Goal: Transaction & Acquisition: Download file/media

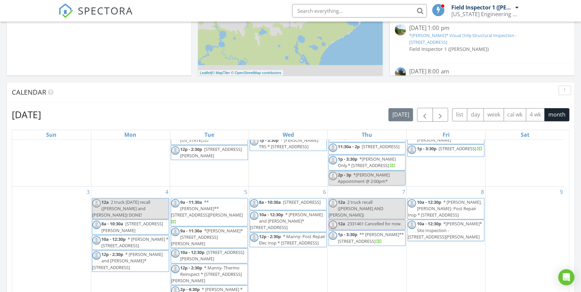
scroll to position [61, 0]
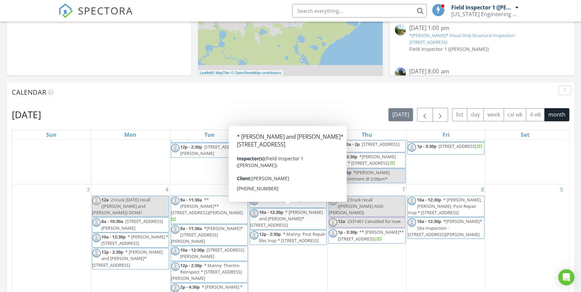
click at [292, 217] on span "* DAMIEN and MATT* 14000 Black Beauty Dr , Punta Gorda 33955" at bounding box center [286, 218] width 73 height 19
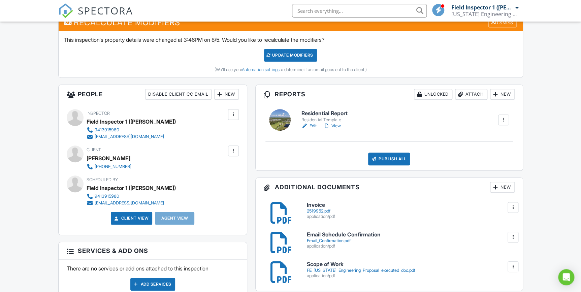
click at [313, 125] on link "Edit" at bounding box center [308, 126] width 15 height 7
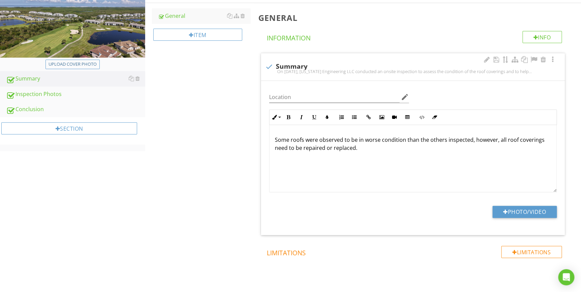
scroll to position [111, 0]
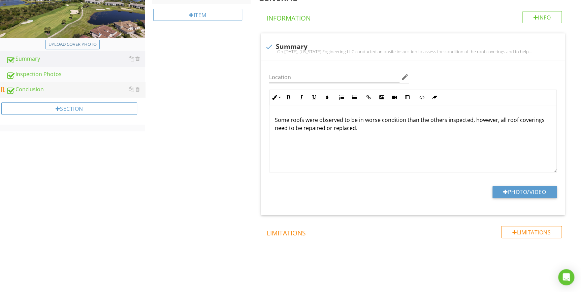
click at [60, 90] on div "Conclusion" at bounding box center [75, 89] width 139 height 9
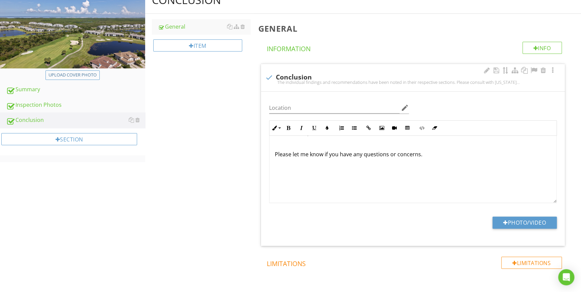
scroll to position [30, 0]
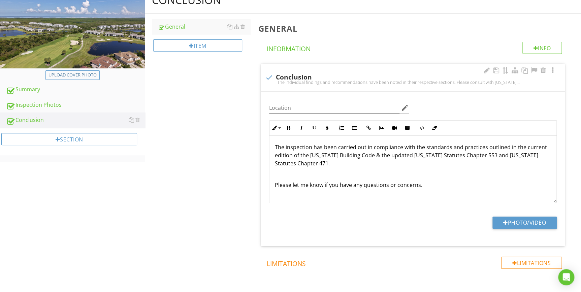
click at [273, 183] on div "The individual findings and recommendations have been noted in their respective…" at bounding box center [412, 194] width 287 height 178
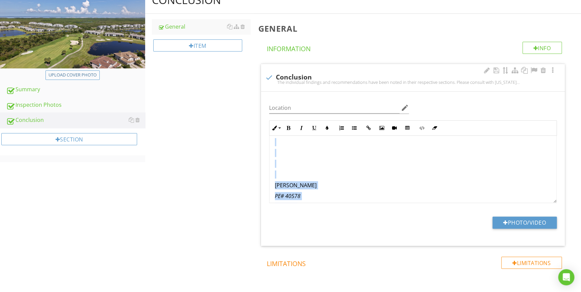
scroll to position [111, 0]
drag, startPoint x: 273, startPoint y: 180, endPoint x: 357, endPoint y: 209, distance: 89.7
click at [357, 209] on div "Location edit Inline Style XLarge Large Normal Small Light Small/Light Bold Ita…" at bounding box center [413, 169] width 304 height 154
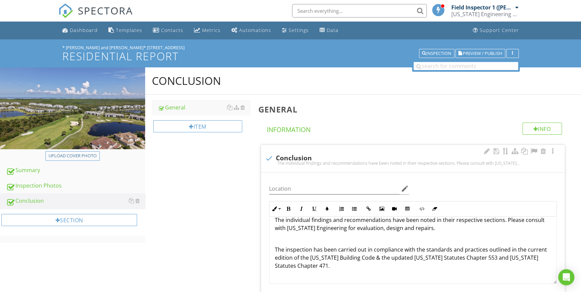
scroll to position [24, 0]
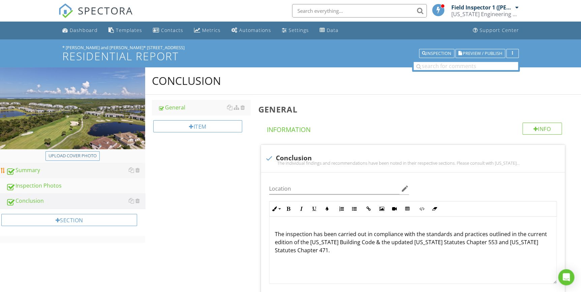
click at [60, 168] on div "Summary" at bounding box center [75, 170] width 139 height 9
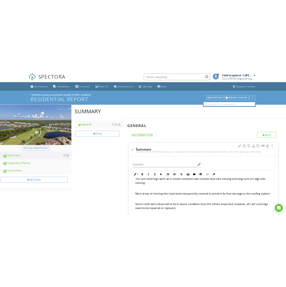
scroll to position [116, 0]
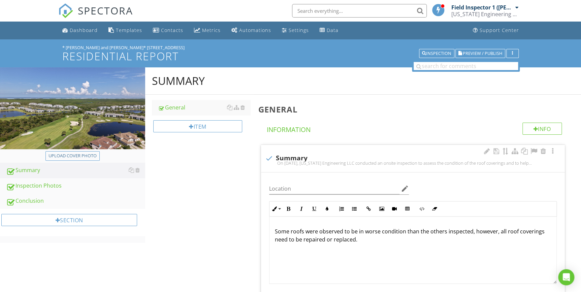
click at [361, 240] on p "Some roofs were observed to be in worse condition than the others inspected, ho…" at bounding box center [413, 235] width 276 height 16
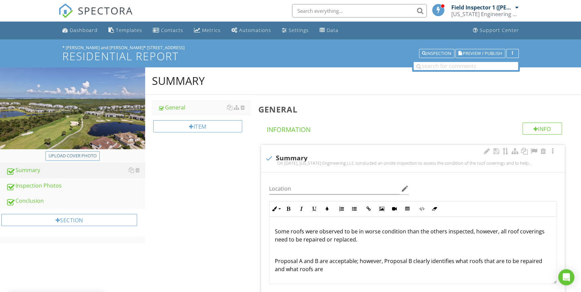
click at [327, 268] on p "Proposal A and B are acceptable; however, Proposal B clearly identifies what ro…" at bounding box center [413, 265] width 276 height 16
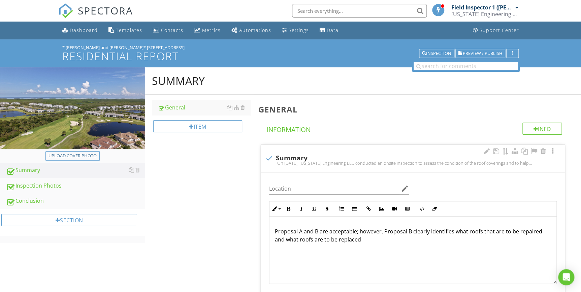
click at [365, 238] on p "Proposal A and B are acceptable; however, Proposal B clearly identifies what ro…" at bounding box center [413, 235] width 276 height 16
click at [542, 239] on p "Proposal A and B are acceptable; however, Proposal B clearly identifies what ro…" at bounding box center [413, 235] width 276 height 16
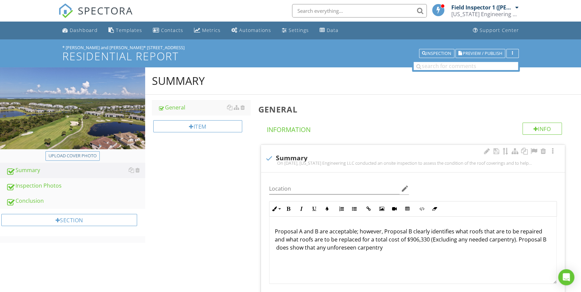
click at [382, 246] on p "Proposal A and B are acceptable; however, Proposal B clearly identifies what ro…" at bounding box center [413, 239] width 276 height 24
click at [412, 247] on p "Proposal A and B are acceptable; however, Proposal B clearly identifies what ro…" at bounding box center [413, 239] width 276 height 24
click at [425, 246] on p "Proposal A and B are acceptable; however, Proposal B clearly identifies what ro…" at bounding box center [413, 239] width 276 height 24
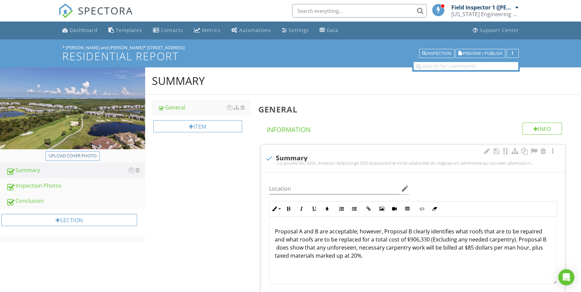
click at [526, 255] on p "Proposal A and B are acceptable; however, Proposal B clearly identifies what ro…" at bounding box center [413, 243] width 276 height 32
click at [381, 231] on p "Proposal A and B are acceptable; however, Proposal B clearly identifies what ro…" at bounding box center [413, 243] width 276 height 32
drag, startPoint x: 381, startPoint y: 231, endPoint x: 359, endPoint y: 230, distance: 21.9
click at [359, 230] on p "Proposal A and B are acceptable; however, Proposal B clearly identifies what ro…" at bounding box center [413, 243] width 276 height 32
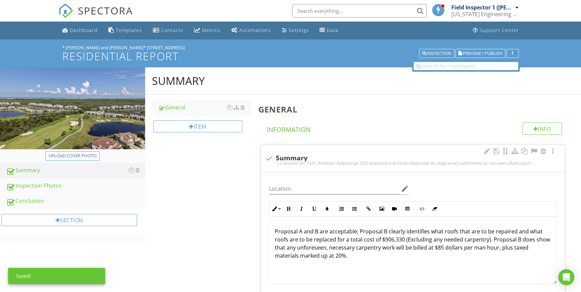
click at [358, 231] on p "Proposal A and B are acceptable; Proposal B clearly identifies what roofs that …" at bounding box center [413, 243] width 276 height 32
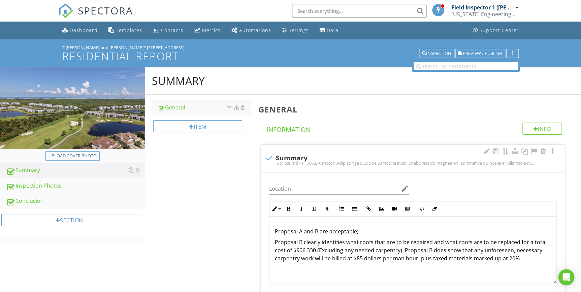
click at [523, 258] on p "Proposal B clearly identifies what roofs that are to be repaired and what roofs…" at bounding box center [413, 250] width 276 height 24
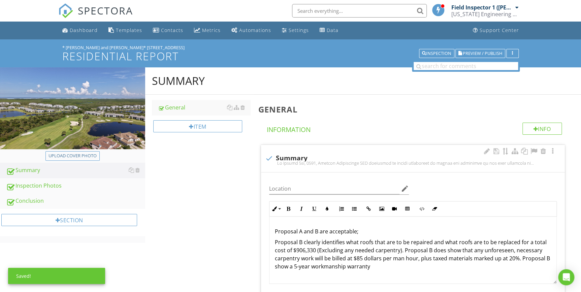
click at [375, 266] on p "Proposal B clearly identifies what roofs that are to be repaired and what roofs…" at bounding box center [413, 254] width 276 height 32
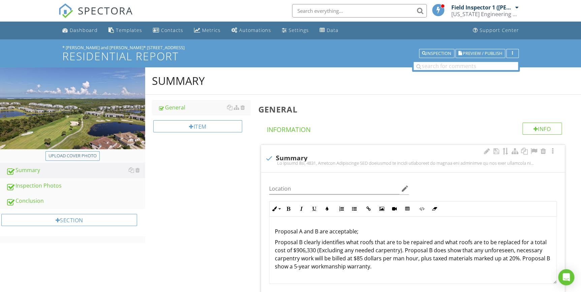
click at [377, 266] on p "Proposal B clearly identifies what roofs that are to be repaired and what roofs…" at bounding box center [413, 254] width 276 height 32
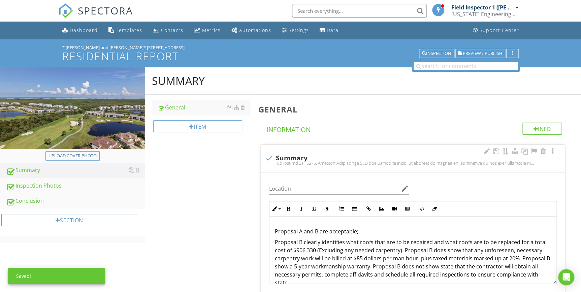
scroll to position [148, 0]
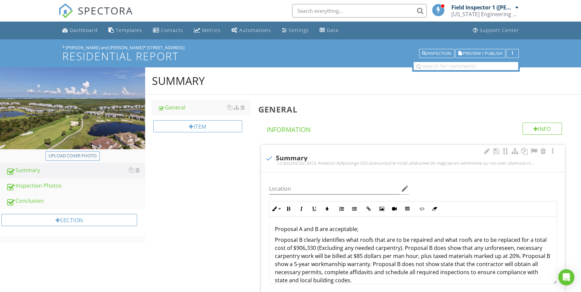
click at [359, 229] on p "Proposal A and B are acceptable;" at bounding box center [413, 229] width 276 height 8
click at [321, 227] on p "Proposal A and B are acceptable;" at bounding box center [413, 229] width 276 height 8
drag, startPoint x: 319, startPoint y: 227, endPoint x: 356, endPoint y: 230, distance: 36.4
click at [356, 230] on p "Proposal A and B are acceptable;" at bounding box center [413, 229] width 276 height 8
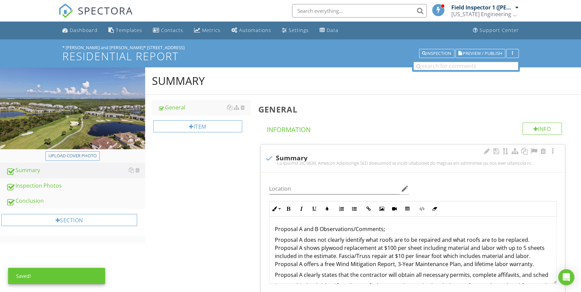
scroll to position [150, 0]
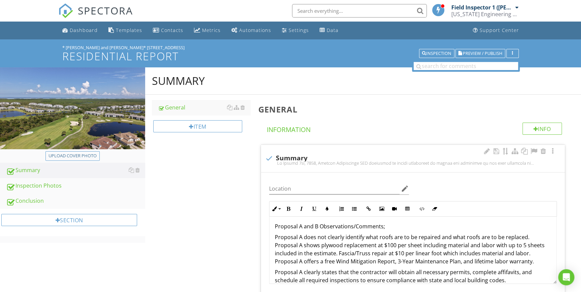
drag, startPoint x: 503, startPoint y: 273, endPoint x: 506, endPoint y: 276, distance: 4.3
click at [506, 276] on p "Proposal A clearly states that the contractor will obtain all necessary permits…" at bounding box center [413, 276] width 276 height 16
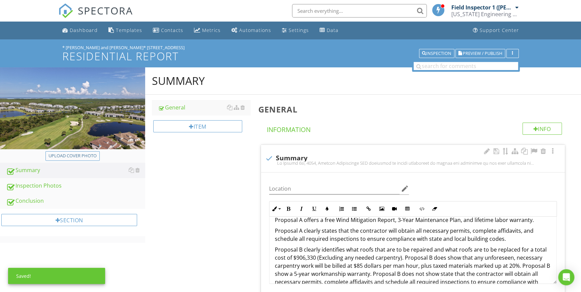
scroll to position [181, 0]
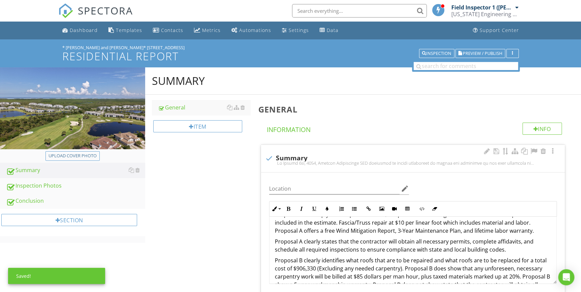
click at [509, 248] on p "Proposal A clearly states that the contractor will obtain all necessary permits…" at bounding box center [413, 245] width 276 height 16
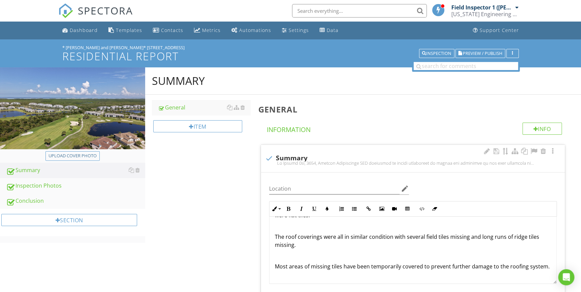
scroll to position [59, 0]
click at [472, 51] on span "Preview / Publish" at bounding box center [482, 53] width 39 height 4
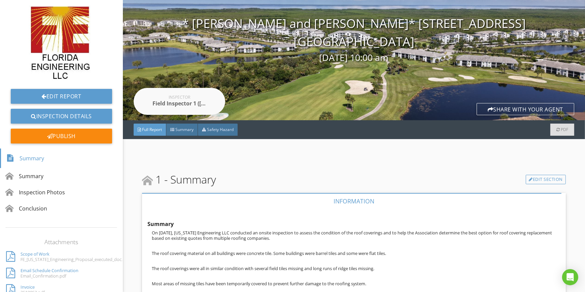
scroll to position [61, 0]
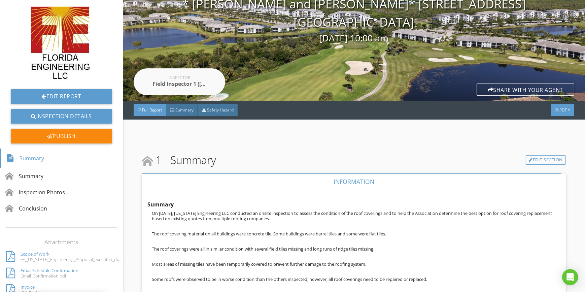
click at [559, 109] on span "PDF" at bounding box center [562, 110] width 7 height 6
click at [547, 132] on div "Full Report" at bounding box center [554, 136] width 43 height 8
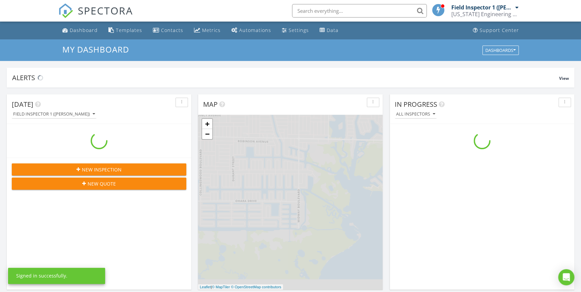
scroll to position [622, 590]
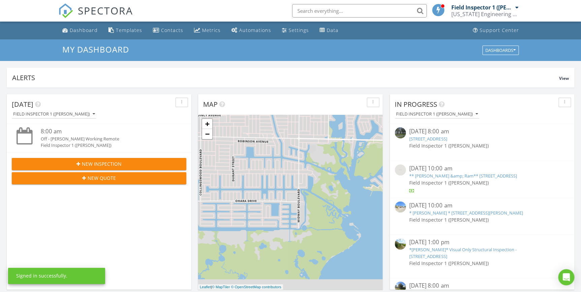
click at [331, 9] on input "text" at bounding box center [359, 10] width 135 height 13
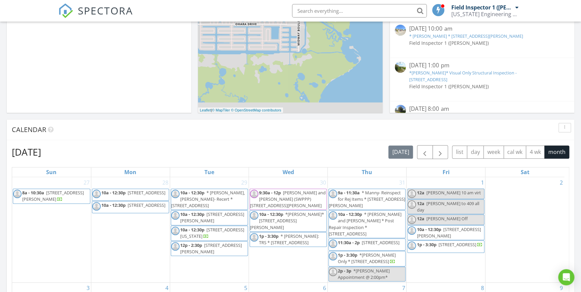
scroll to position [183, 0]
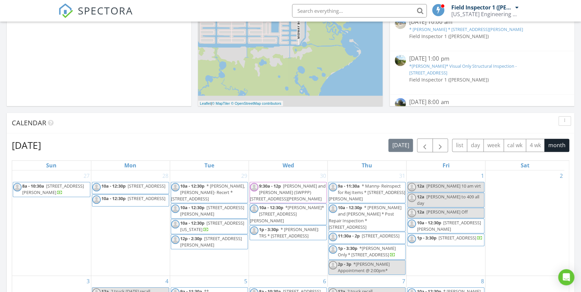
click at [366, 9] on input "text" at bounding box center [359, 10] width 135 height 13
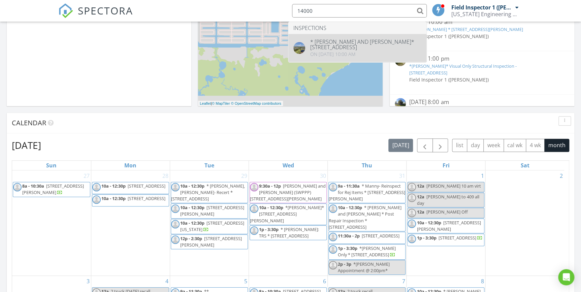
type input "14000"
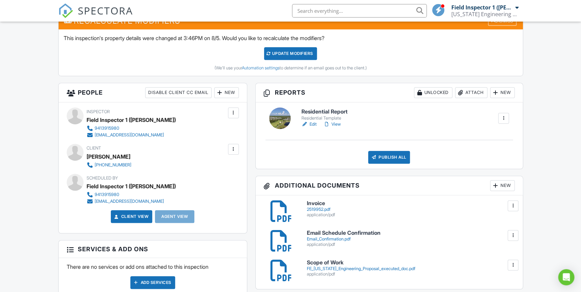
scroll to position [183, 0]
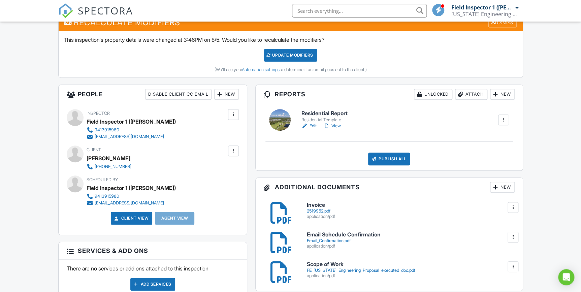
click at [312, 125] on link "Edit" at bounding box center [308, 126] width 15 height 7
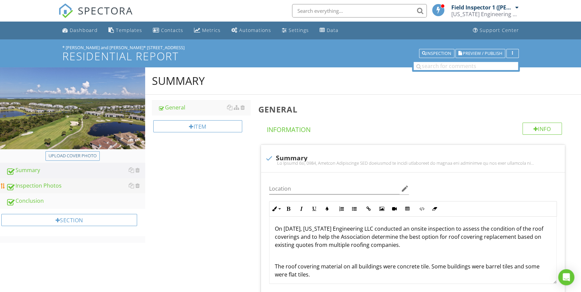
click at [79, 185] on div "Inspection Photos" at bounding box center [75, 185] width 139 height 9
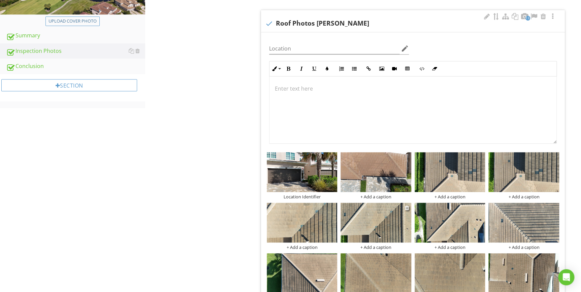
scroll to position [183, 0]
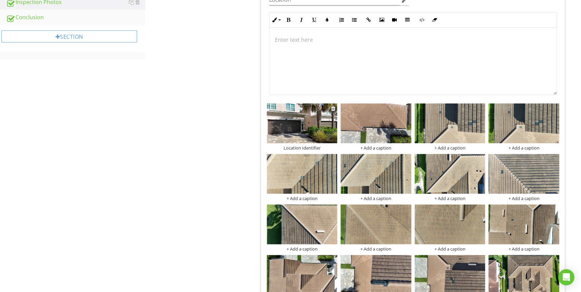
click at [304, 127] on img at bounding box center [302, 123] width 71 height 40
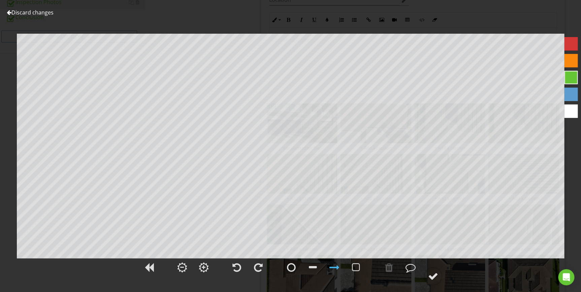
click at [48, 13] on link "Discard changes" at bounding box center [30, 12] width 47 height 7
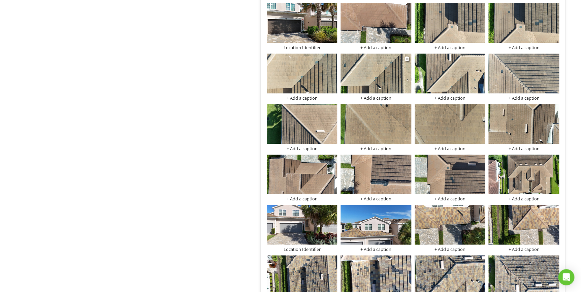
scroll to position [367, 0]
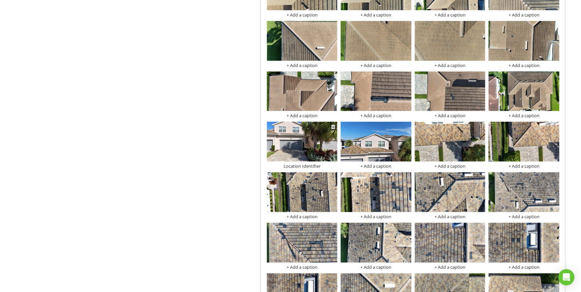
click at [313, 148] on img at bounding box center [302, 142] width 71 height 40
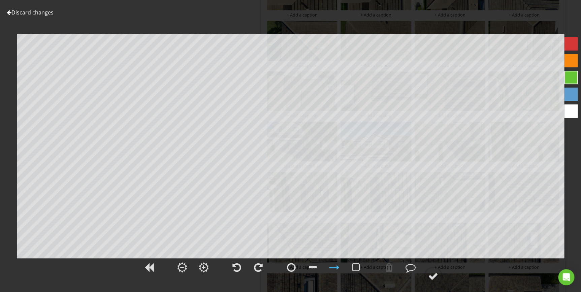
click at [49, 10] on link "Discard changes" at bounding box center [30, 12] width 47 height 7
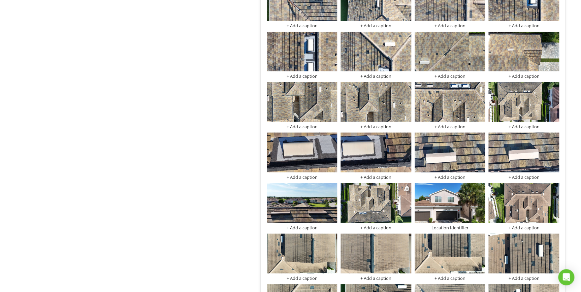
scroll to position [612, 0]
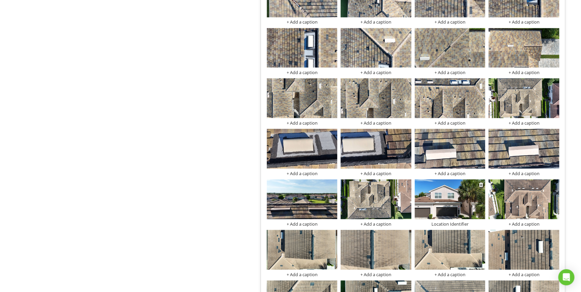
click at [434, 203] on img at bounding box center [449, 199] width 71 height 40
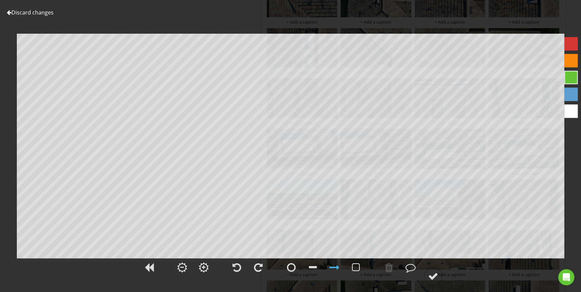
click at [38, 11] on link "Discard changes" at bounding box center [30, 12] width 47 height 7
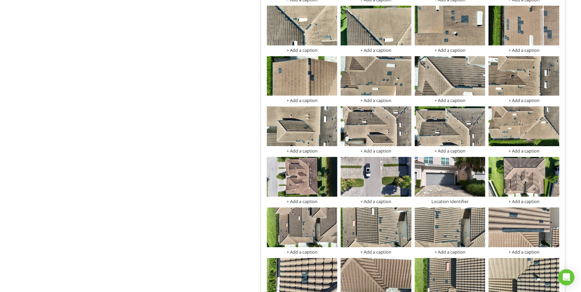
scroll to position [1040, 0]
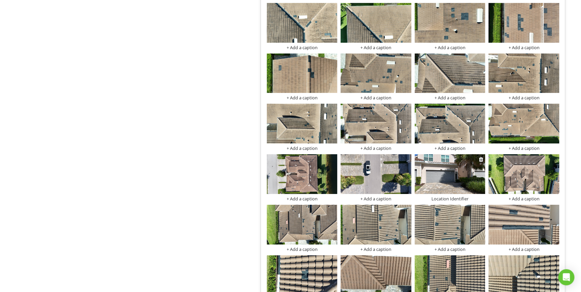
click at [438, 176] on img at bounding box center [449, 174] width 71 height 40
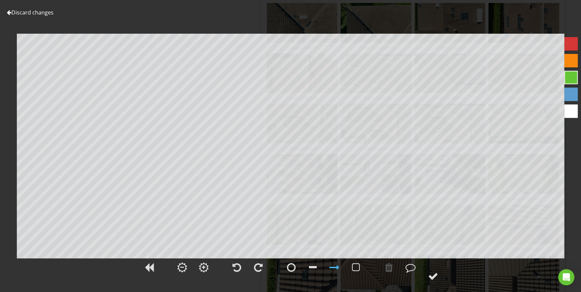
click at [40, 14] on link "Discard changes" at bounding box center [30, 12] width 47 height 7
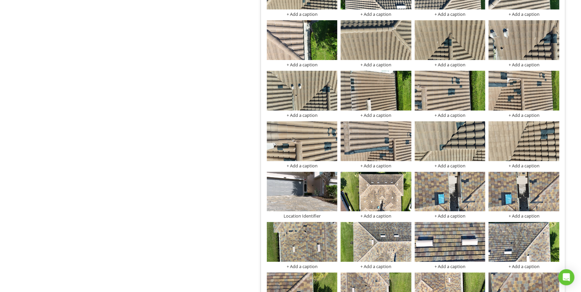
scroll to position [1377, 0]
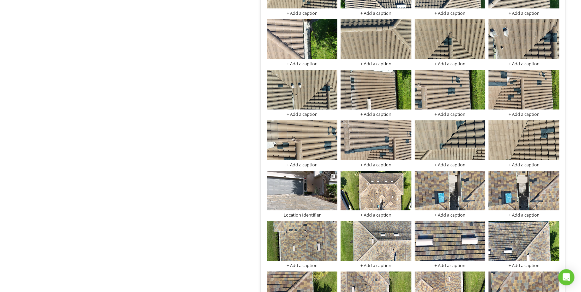
click at [312, 182] on img at bounding box center [302, 191] width 71 height 40
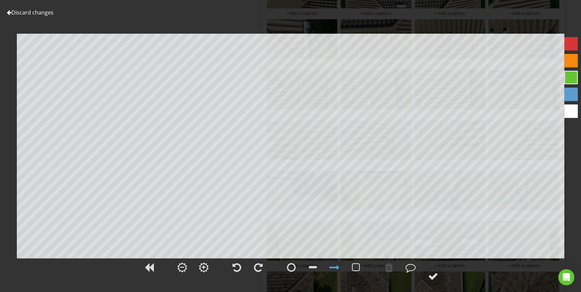
click at [44, 13] on link "Discard changes" at bounding box center [30, 12] width 47 height 7
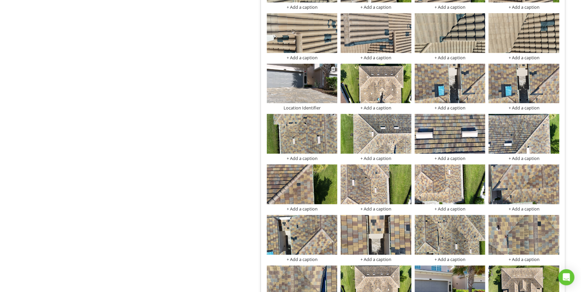
scroll to position [1530, 0]
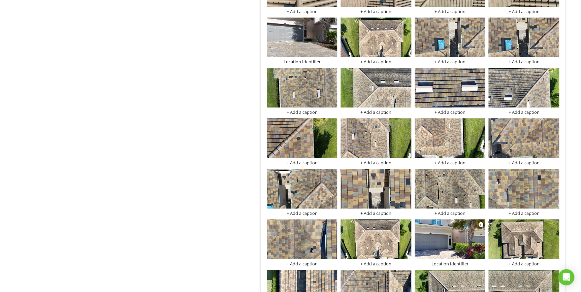
click at [445, 233] on img at bounding box center [449, 239] width 71 height 40
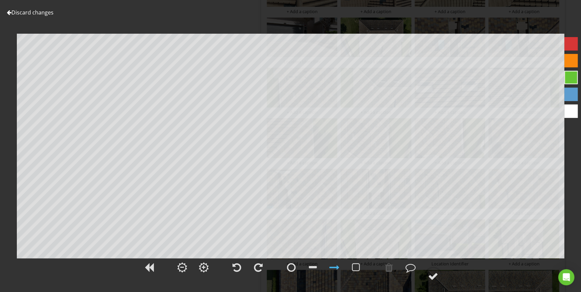
click at [22, 11] on link "Discard changes" at bounding box center [30, 12] width 47 height 7
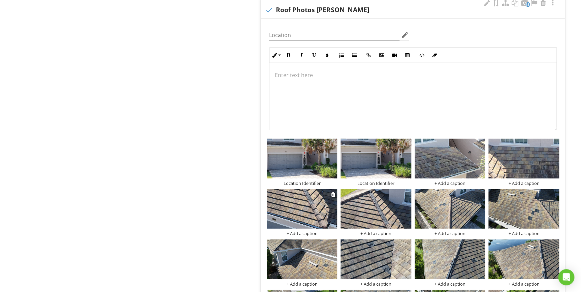
scroll to position [2050, 0]
click at [309, 161] on img at bounding box center [302, 159] width 71 height 40
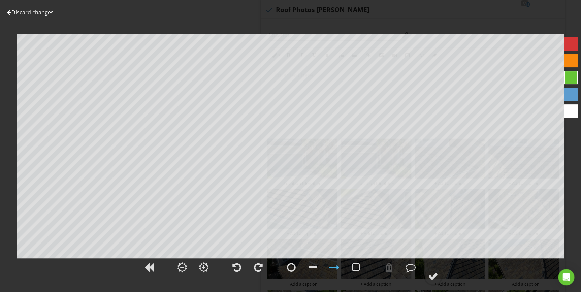
click at [47, 11] on link "Discard changes" at bounding box center [30, 12] width 47 height 7
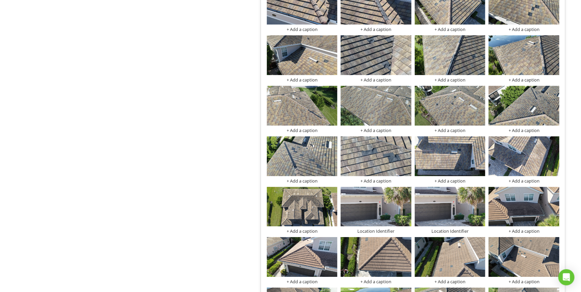
scroll to position [2264, 0]
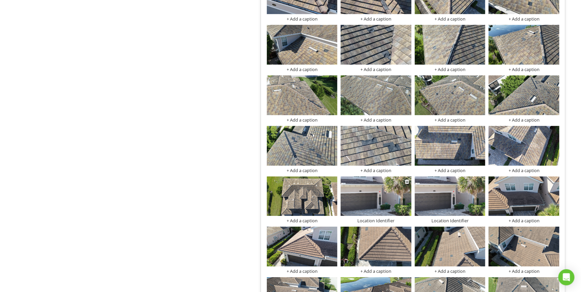
click at [383, 189] on img at bounding box center [375, 196] width 71 height 40
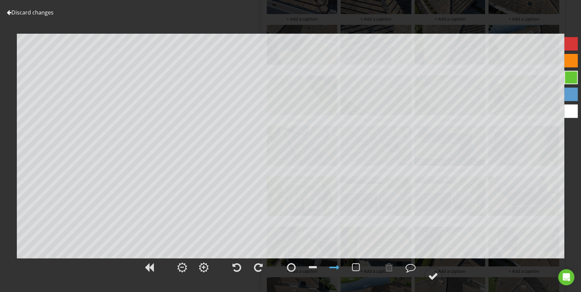
click at [41, 13] on link "Discard changes" at bounding box center [30, 12] width 47 height 7
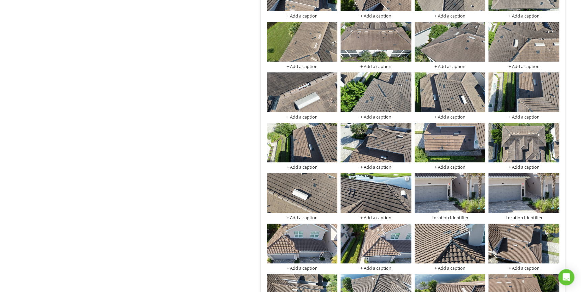
scroll to position [2570, 0]
click at [456, 190] on img at bounding box center [449, 193] width 71 height 40
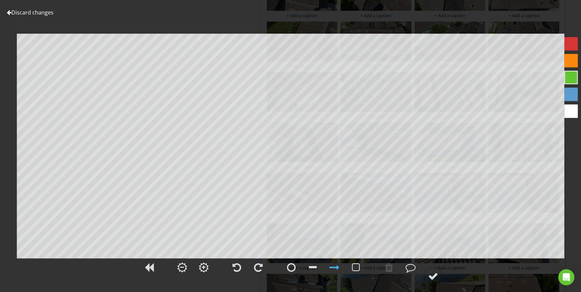
click at [42, 11] on link "Discard changes" at bounding box center [30, 12] width 47 height 7
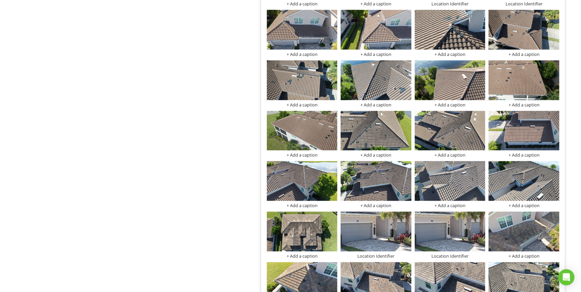
scroll to position [2785, 0]
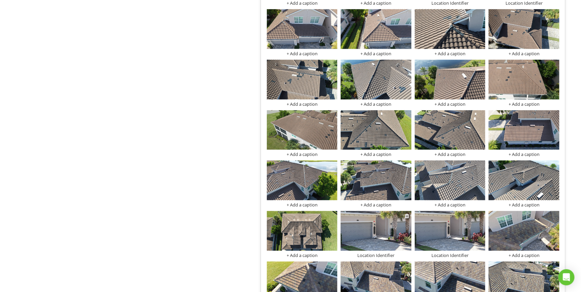
click at [370, 214] on img at bounding box center [375, 231] width 71 height 40
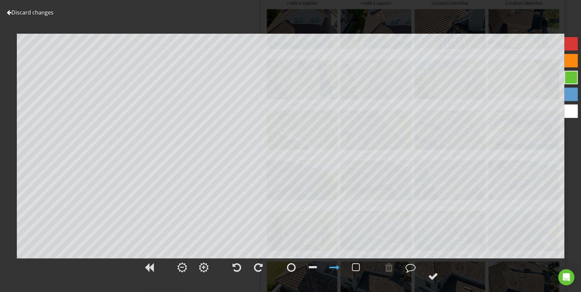
click at [48, 12] on link "Discard changes" at bounding box center [30, 12] width 47 height 7
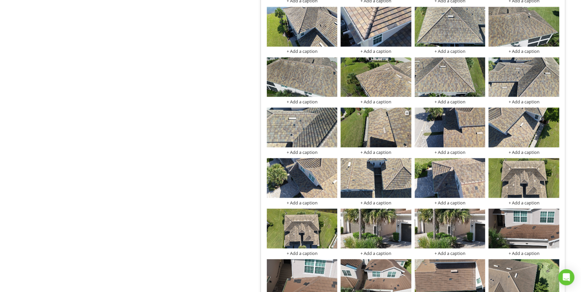
scroll to position [3090, 0]
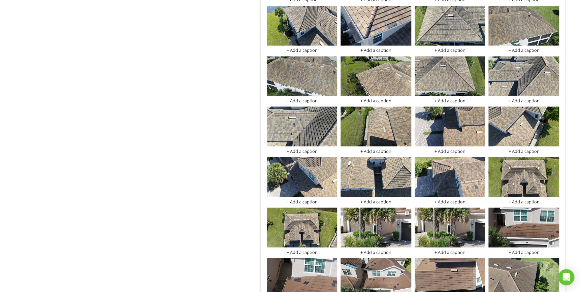
click at [389, 227] on img at bounding box center [375, 227] width 71 height 40
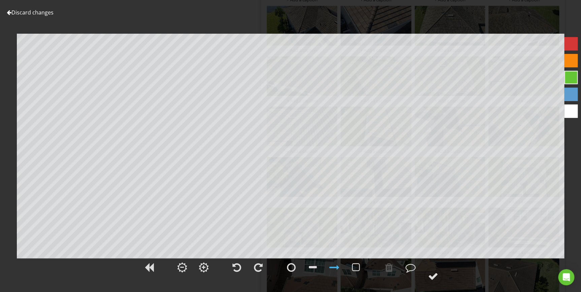
click at [46, 14] on link "Discard changes" at bounding box center [30, 12] width 47 height 7
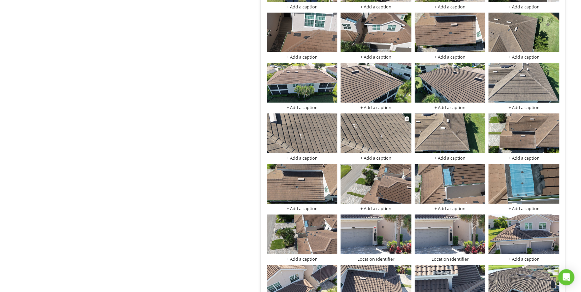
scroll to position [3366, 0]
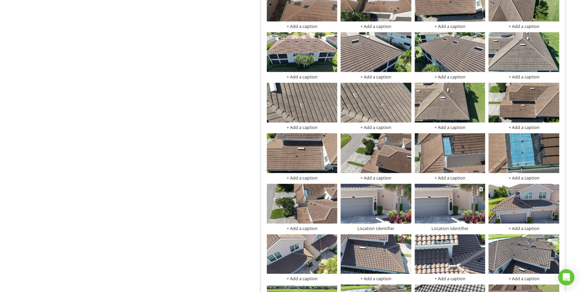
click at [456, 209] on img at bounding box center [449, 204] width 71 height 40
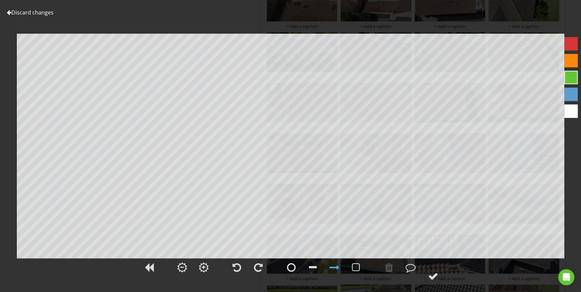
click at [44, 11] on link "Discard changes" at bounding box center [30, 12] width 47 height 7
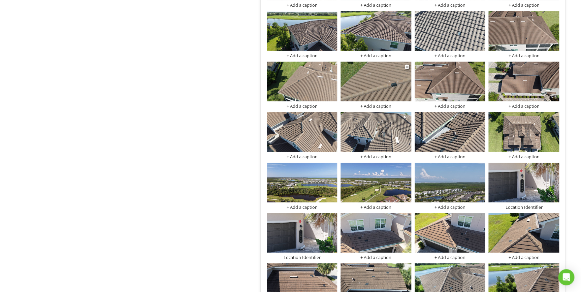
scroll to position [3672, 0]
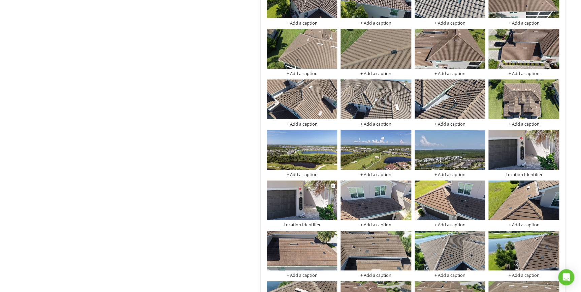
click at [299, 193] on img at bounding box center [302, 200] width 71 height 40
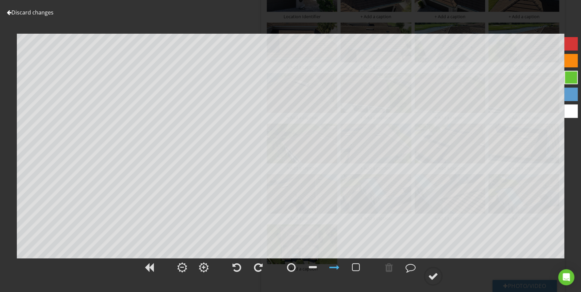
scroll to position [3927, 0]
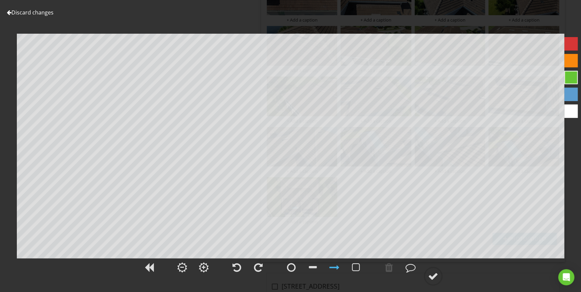
click at [47, 10] on link "Discard changes" at bounding box center [30, 12] width 47 height 7
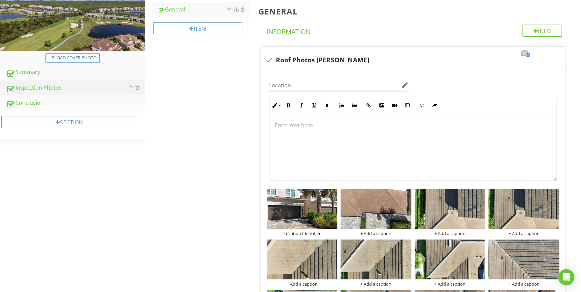
scroll to position [0, 0]
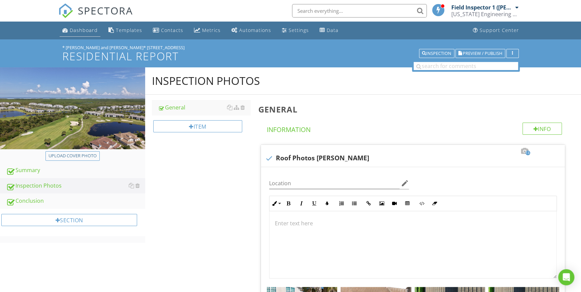
click at [87, 30] on div "Dashboard" at bounding box center [84, 30] width 28 height 6
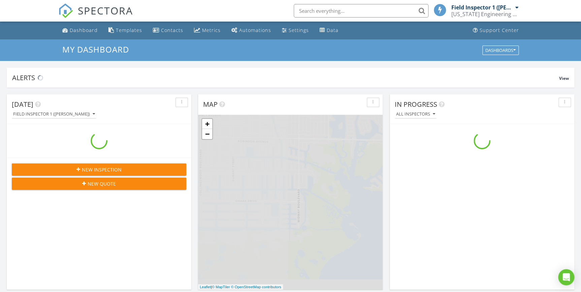
scroll to position [622, 590]
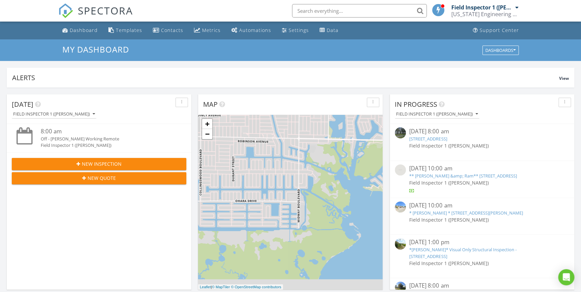
click at [331, 10] on input "text" at bounding box center [359, 10] width 135 height 13
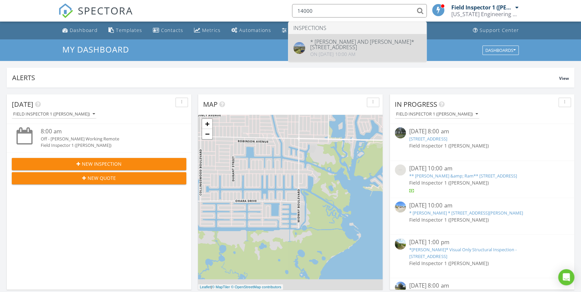
type input "14000"
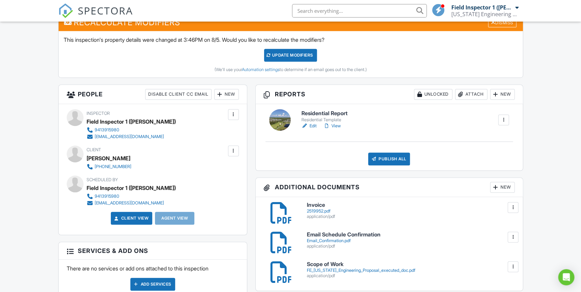
click at [320, 209] on div "2519952.pdf" at bounding box center [411, 210] width 208 height 5
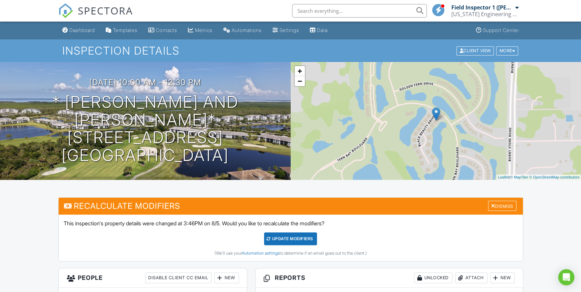
click at [80, 27] on div "Dashboard" at bounding box center [82, 30] width 26 height 6
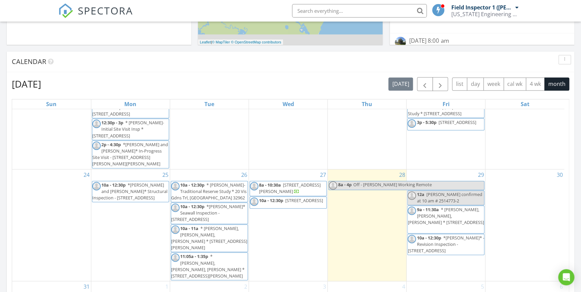
scroll to position [275, 0]
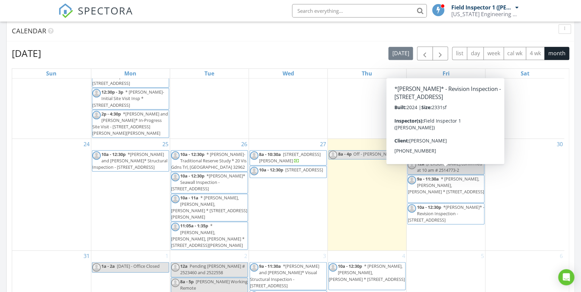
click at [434, 204] on span "*[PERSON_NAME]* - Revision Inspection - [STREET_ADDRESS]" at bounding box center [445, 213] width 76 height 19
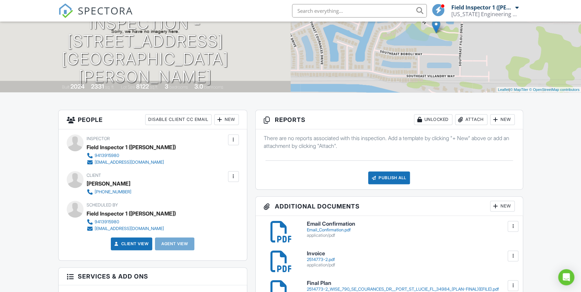
scroll to position [153, 0]
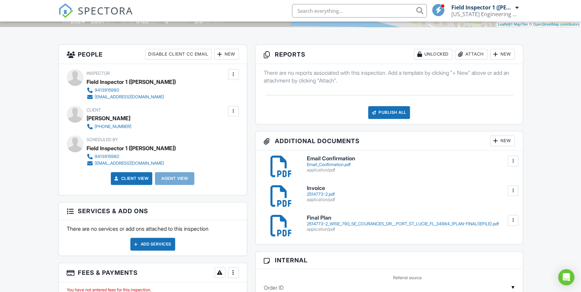
click at [320, 194] on div "2514773-2.pdf" at bounding box center [411, 194] width 208 height 5
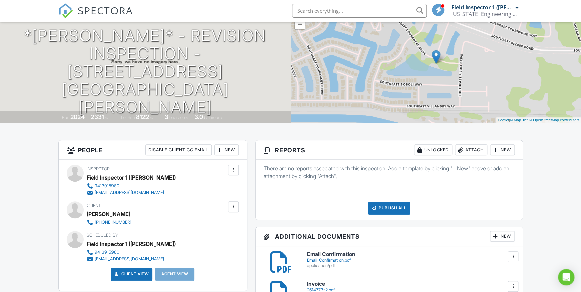
scroll to position [0, 0]
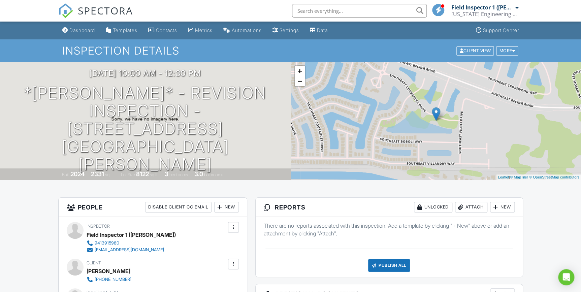
click at [88, 32] on div "Dashboard" at bounding box center [82, 30] width 26 height 6
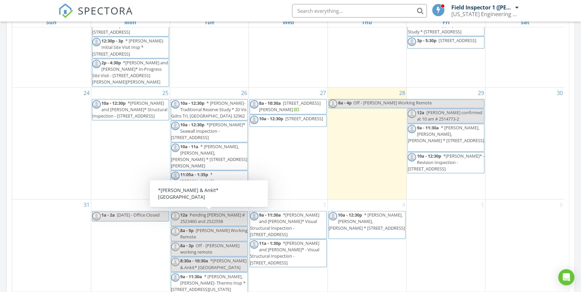
scroll to position [337, 0]
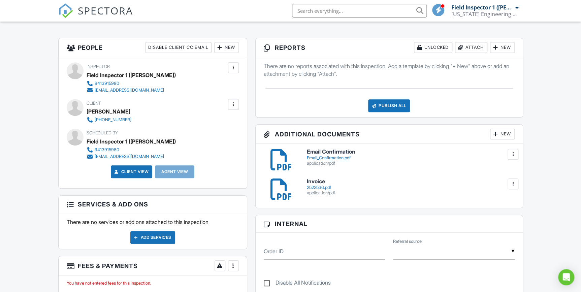
scroll to position [153, 0]
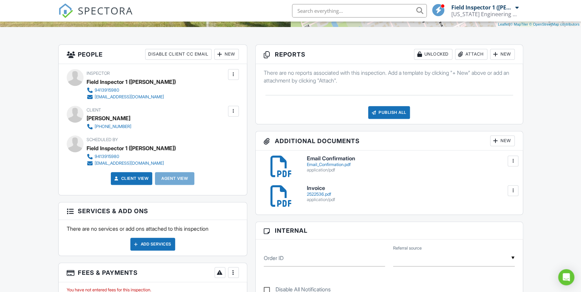
click at [319, 193] on div "2522536.pdf" at bounding box center [411, 194] width 208 height 5
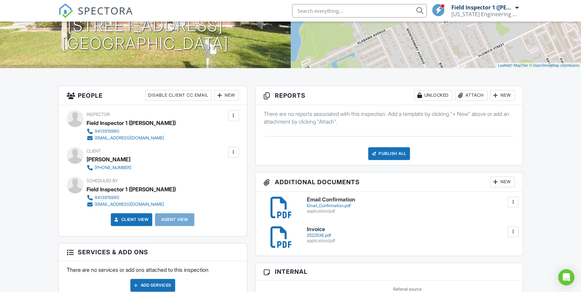
scroll to position [0, 0]
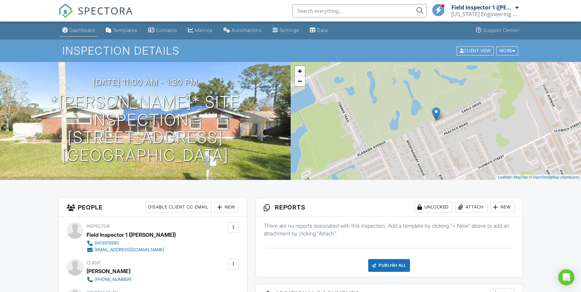
click at [87, 30] on div "Dashboard" at bounding box center [82, 30] width 26 height 6
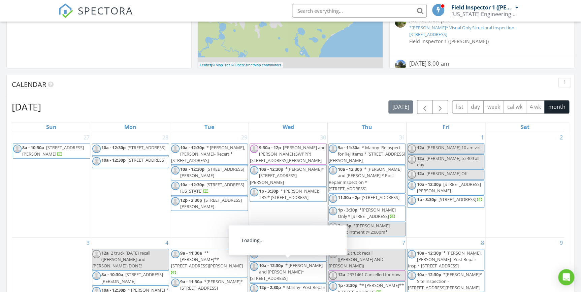
scroll to position [214, 0]
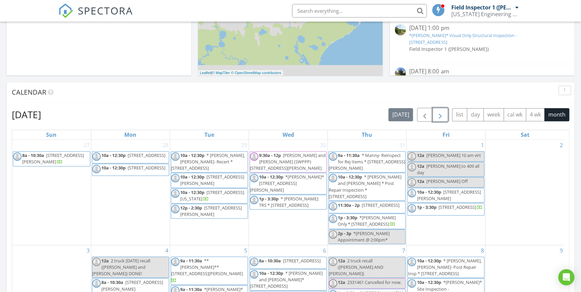
click at [441, 114] on span "button" at bounding box center [440, 115] width 8 height 8
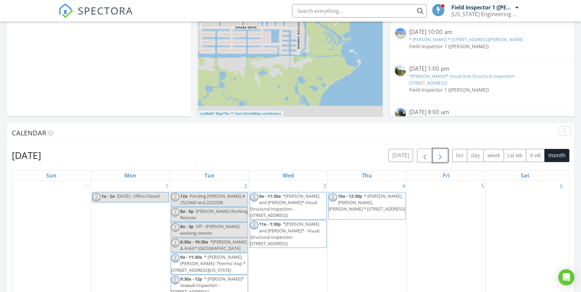
scroll to position [122, 0]
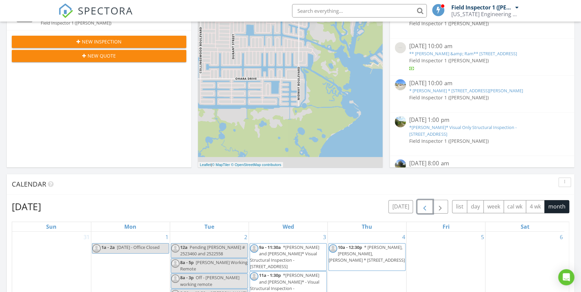
click at [424, 208] on span "button" at bounding box center [424, 207] width 8 height 8
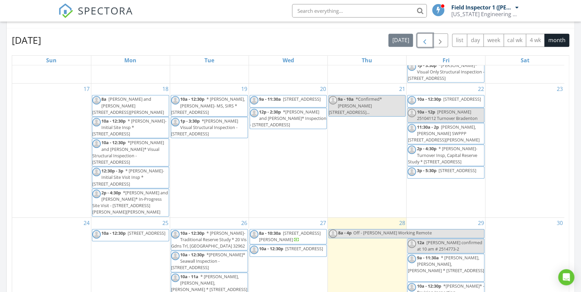
scroll to position [245, 0]
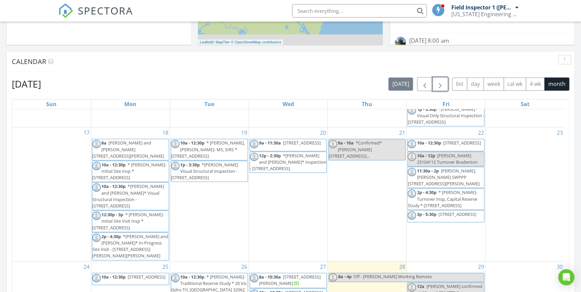
drag, startPoint x: 440, startPoint y: 84, endPoint x: 435, endPoint y: 86, distance: 5.4
click at [440, 84] on span "button" at bounding box center [440, 84] width 8 height 8
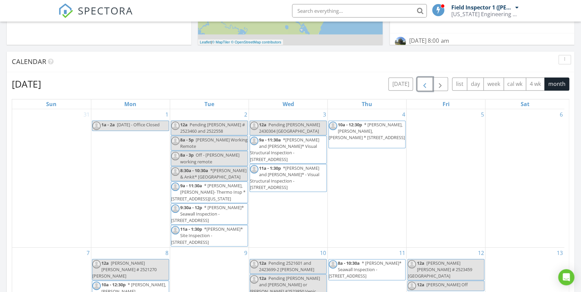
click at [429, 86] on span "button" at bounding box center [424, 84] width 8 height 8
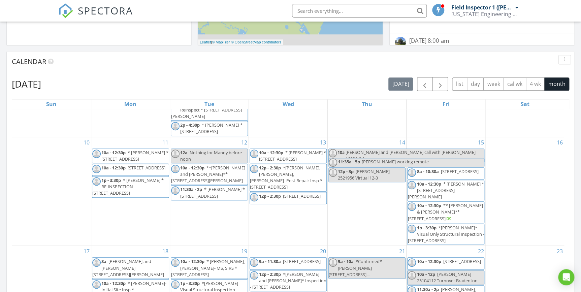
scroll to position [183, 0]
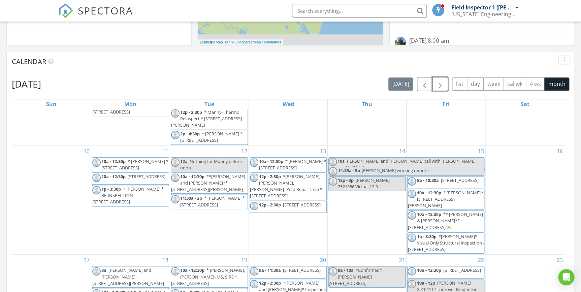
click at [440, 78] on button "button" at bounding box center [440, 84] width 16 height 14
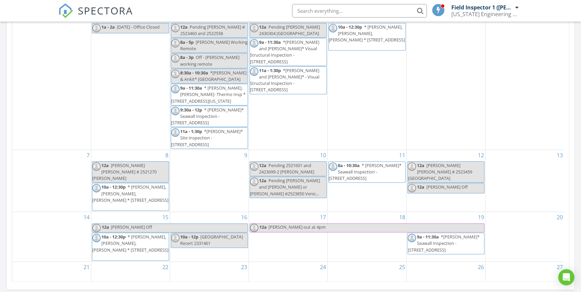
scroll to position [0, 0]
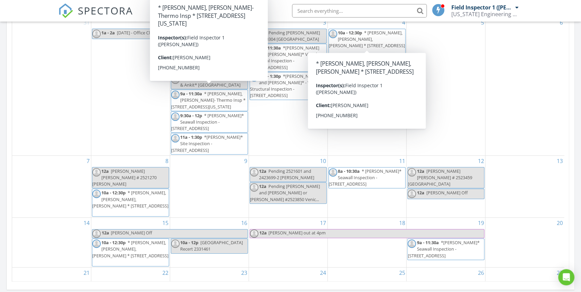
click at [353, 11] on input "text" at bounding box center [359, 10] width 135 height 13
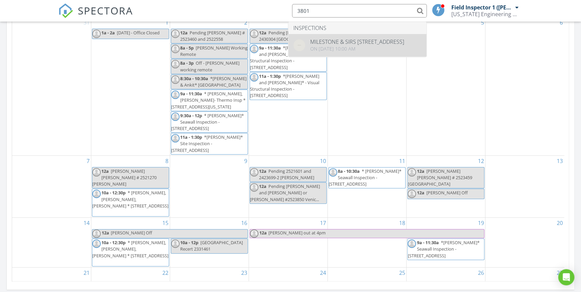
type input "3801"
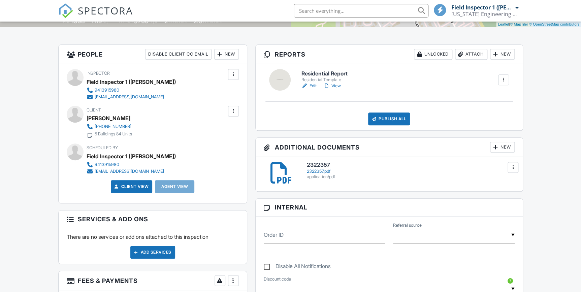
click at [322, 169] on div "2322357.pdf" at bounding box center [411, 171] width 208 height 5
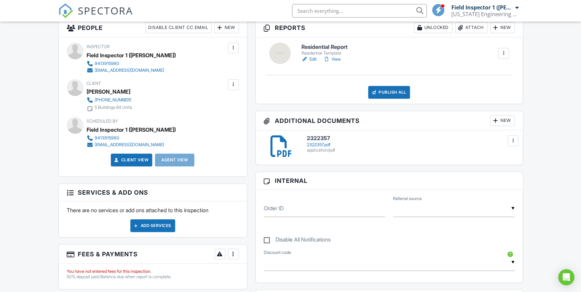
scroll to position [306, 0]
